Goal: Entertainment & Leisure: Consume media (video, audio)

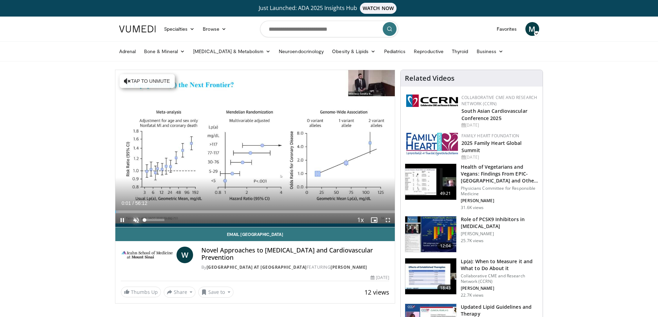
click at [133, 220] on span "Video Player" at bounding box center [136, 220] width 14 height 14
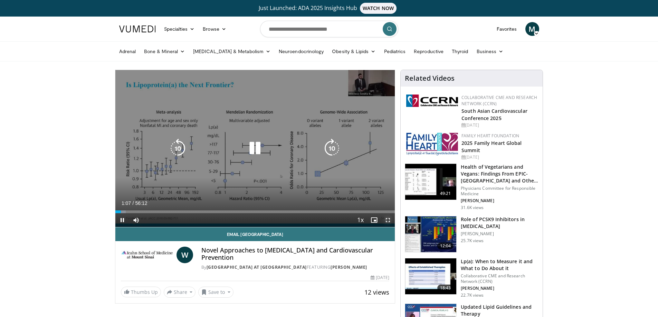
drag, startPoint x: 388, startPoint y: 221, endPoint x: 388, endPoint y: 263, distance: 41.8
click at [388, 221] on span "Video Player" at bounding box center [388, 220] width 14 height 14
drag, startPoint x: 388, startPoint y: 220, endPoint x: 388, endPoint y: 261, distance: 40.7
click at [388, 219] on span "Video Player" at bounding box center [388, 220] width 14 height 14
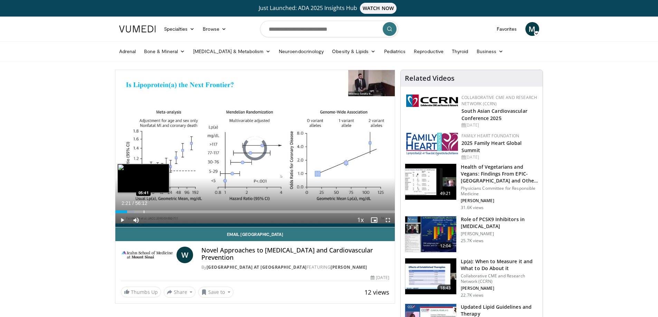
drag, startPoint x: 127, startPoint y: 213, endPoint x: 144, endPoint y: 211, distance: 17.0
click at [144, 211] on div "Progress Bar" at bounding box center [144, 212] width 1 height 3
drag, startPoint x: 143, startPoint y: 212, endPoint x: 197, endPoint y: 218, distance: 54.9
click at [197, 218] on div "Current Time 5:28 / Duration 56:12 Play Skip Backward Skip Forward Mute 9% Load…" at bounding box center [255, 220] width 280 height 14
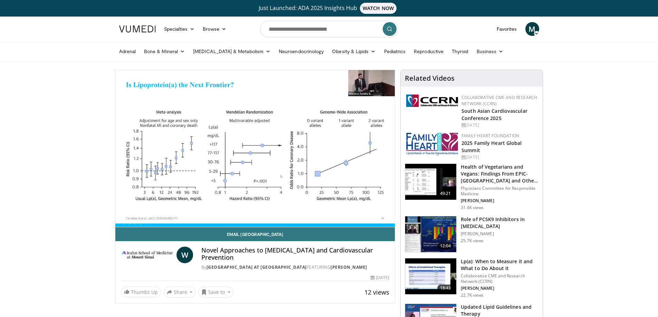
drag, startPoint x: 196, startPoint y: 211, endPoint x: 240, endPoint y: 215, distance: 44.4
click at [240, 215] on video-js "**********" at bounding box center [255, 148] width 280 height 157
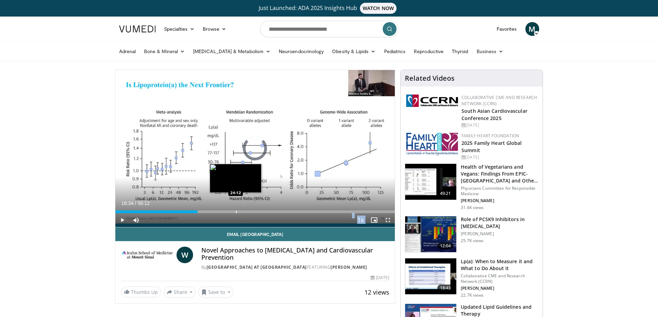
drag, startPoint x: 198, startPoint y: 212, endPoint x: 237, endPoint y: 212, distance: 38.7
click at [237, 212] on div "Loaded : 0.00% 24:00 24:12" at bounding box center [255, 212] width 280 height 3
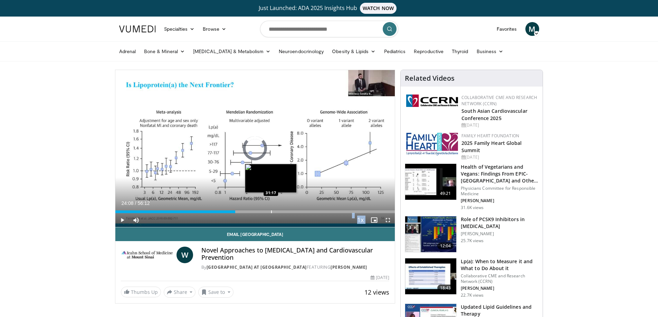
drag, startPoint x: 235, startPoint y: 212, endPoint x: 271, endPoint y: 212, distance: 35.2
click at [271, 212] on div "Progress Bar" at bounding box center [271, 212] width 1 height 3
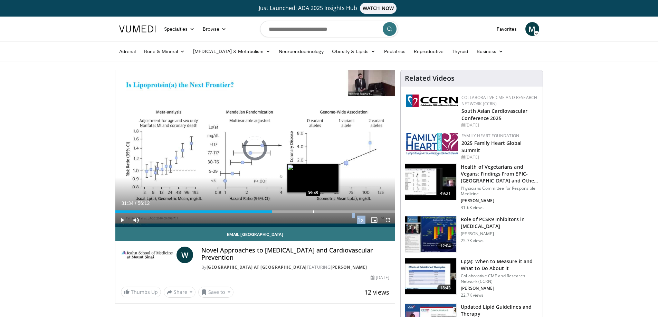
drag, startPoint x: 272, startPoint y: 211, endPoint x: 313, endPoint y: 212, distance: 41.1
click at [313, 212] on div "Progress Bar" at bounding box center [313, 212] width 1 height 3
